Goal: Information Seeking & Learning: Learn about a topic

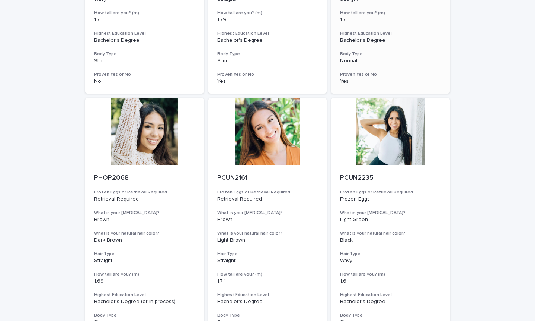
scroll to position [240, 0]
click at [390, 163] on div at bounding box center [390, 131] width 119 height 67
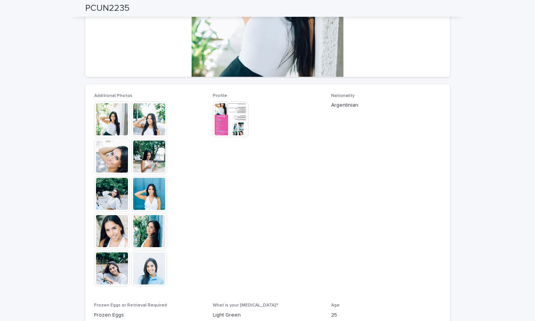
scroll to position [143, 0]
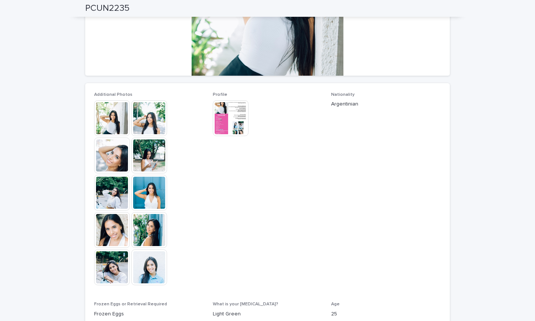
click at [112, 133] on img at bounding box center [112, 118] width 36 height 36
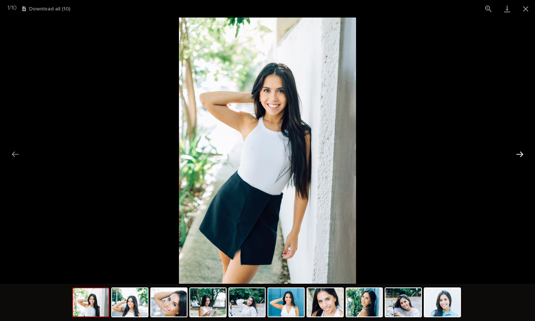
click at [521, 152] on button "Next slide" at bounding box center [520, 154] width 16 height 15
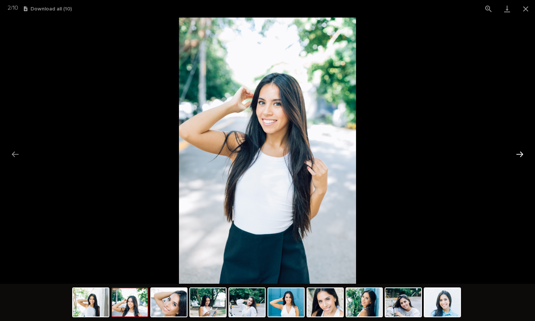
click at [521, 152] on button "Next slide" at bounding box center [520, 154] width 16 height 15
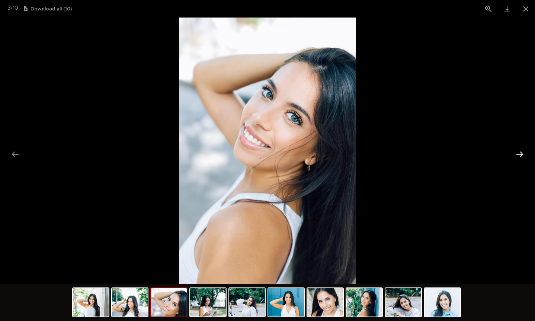
click at [521, 152] on button "Next slide" at bounding box center [520, 154] width 16 height 15
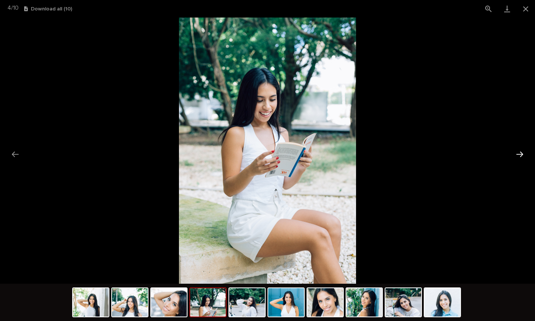
click at [521, 152] on button "Next slide" at bounding box center [520, 154] width 16 height 15
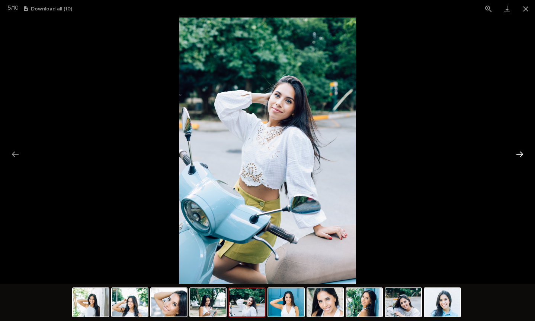
click at [521, 152] on button "Next slide" at bounding box center [520, 154] width 16 height 15
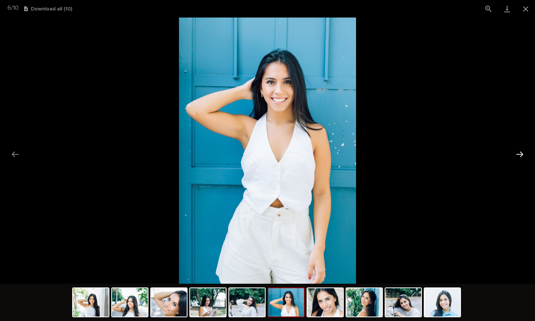
click at [521, 152] on button "Next slide" at bounding box center [520, 154] width 16 height 15
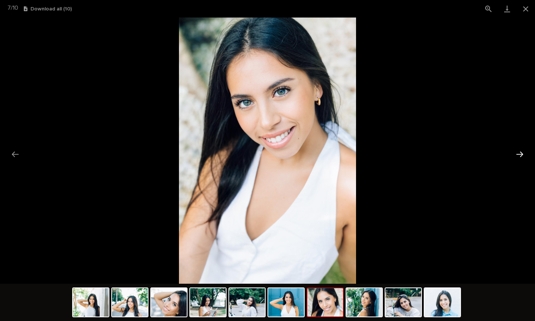
click at [521, 152] on button "Next slide" at bounding box center [520, 154] width 16 height 15
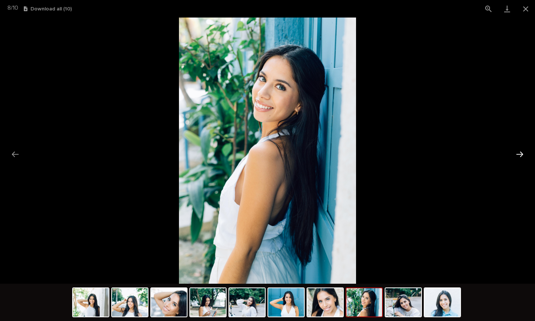
click at [521, 152] on button "Next slide" at bounding box center [520, 154] width 16 height 15
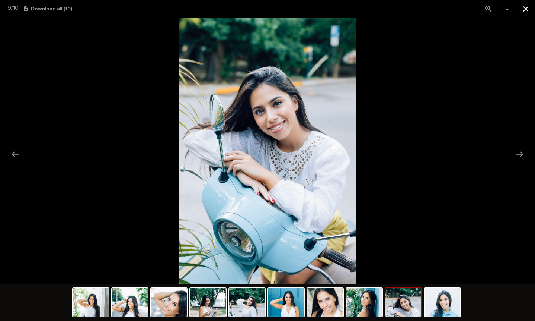
click at [526, 10] on button "Close gallery" at bounding box center [526, 8] width 19 height 17
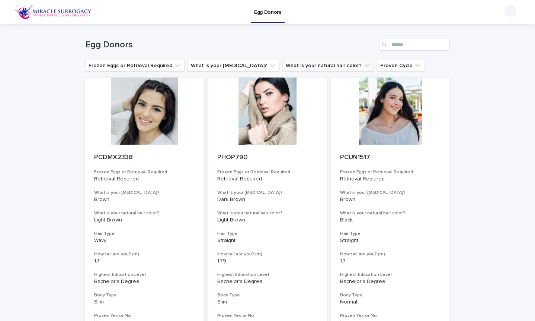
click at [291, 60] on button "What is your natural hair color?" at bounding box center [329, 66] width 92 height 12
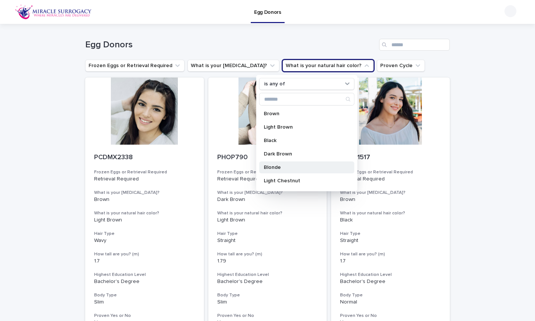
click at [285, 166] on p "Blonde" at bounding box center [303, 167] width 79 height 5
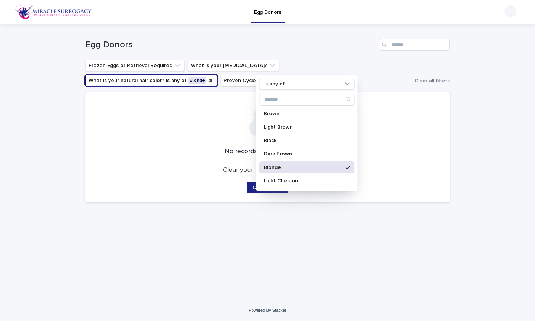
click at [338, 45] on h1 "Egg Donors" at bounding box center [230, 44] width 291 height 11
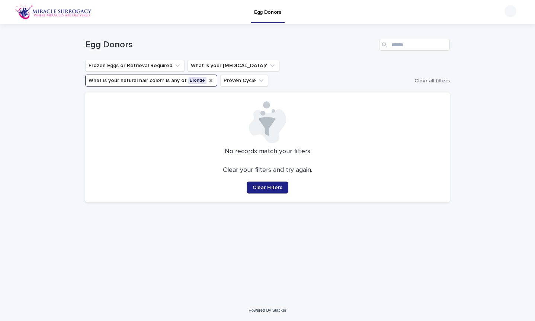
click at [214, 77] on icon "What is your natural hair color?" at bounding box center [211, 80] width 6 height 6
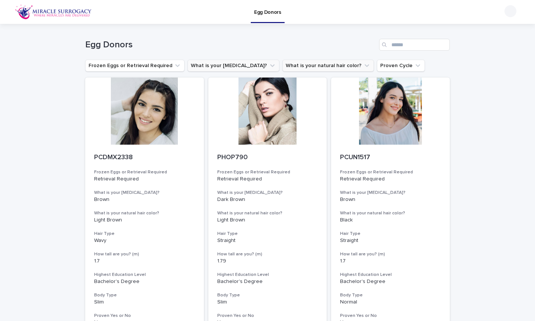
click at [238, 67] on button "What is your [MEDICAL_DATA]?" at bounding box center [234, 66] width 92 height 12
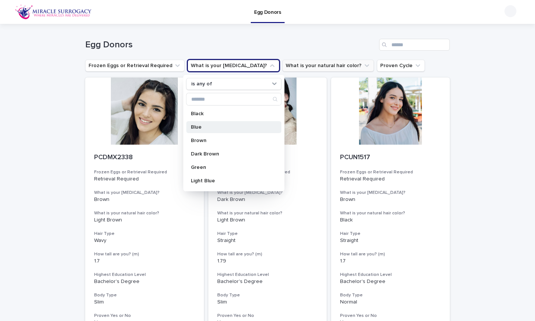
click at [205, 125] on p "Blue" at bounding box center [230, 126] width 79 height 5
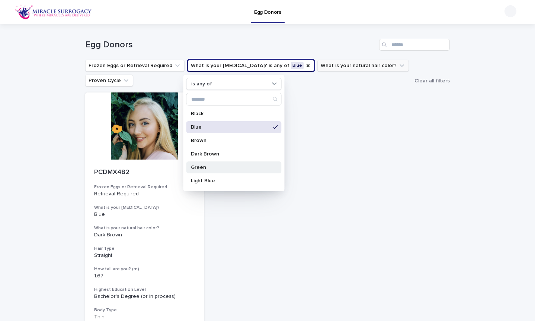
click at [210, 165] on p "Green" at bounding box center [230, 167] width 79 height 5
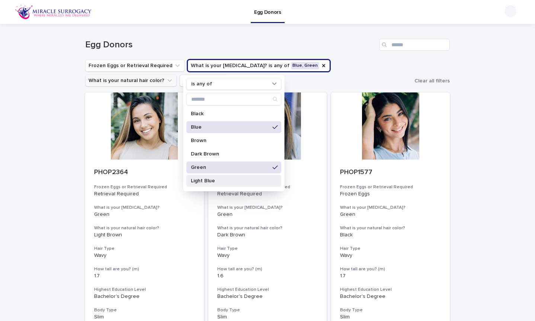
click at [213, 176] on div "Light Blue" at bounding box center [233, 181] width 95 height 12
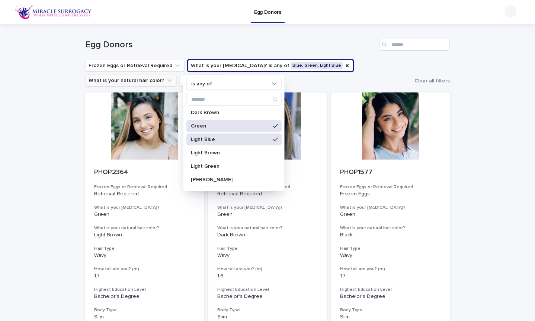
scroll to position [54, 0]
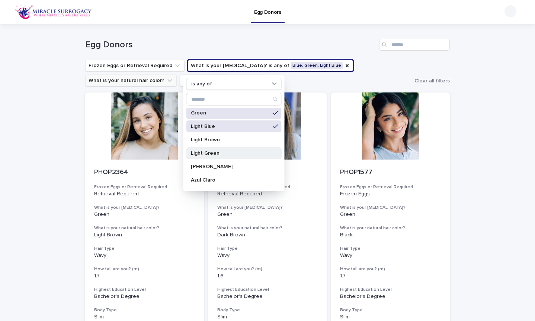
click at [216, 155] on p "Light Green" at bounding box center [230, 152] width 79 height 5
click at [373, 66] on ul "Frozen Eggs or Retrieval Required What is your [MEDICAL_DATA]? is any of Blue, …" at bounding box center [248, 73] width 329 height 30
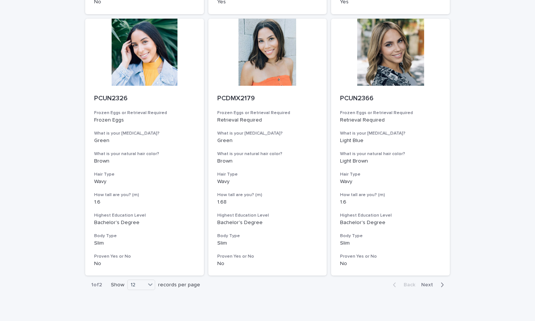
scroll to position [890, 0]
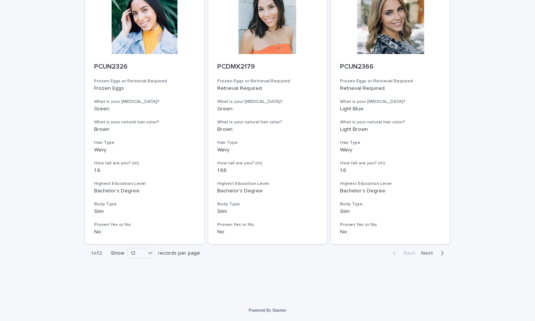
click at [433, 253] on span "Next" at bounding box center [429, 252] width 16 height 5
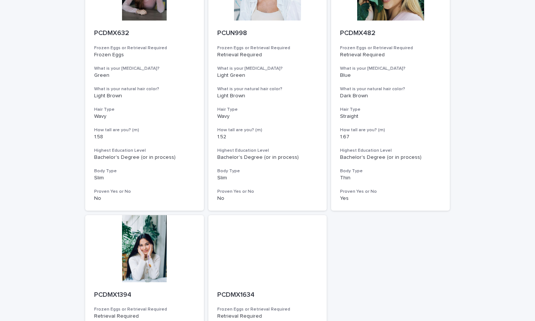
scroll to position [51, 0]
